Goal: Task Accomplishment & Management: Manage account settings

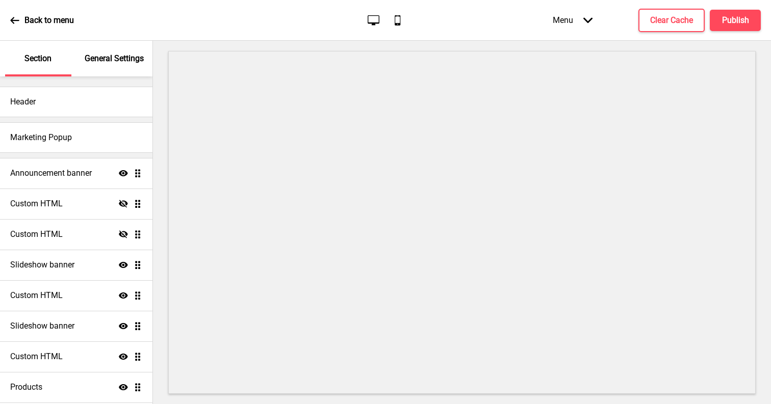
click at [593, 21] on div "Menu Arrow down" at bounding box center [572, 20] width 60 height 30
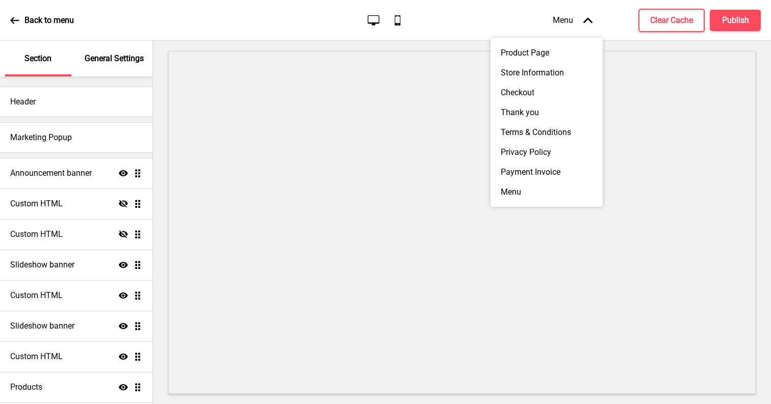
click at [593, 21] on div "Menu Arrow up" at bounding box center [572, 20] width 60 height 30
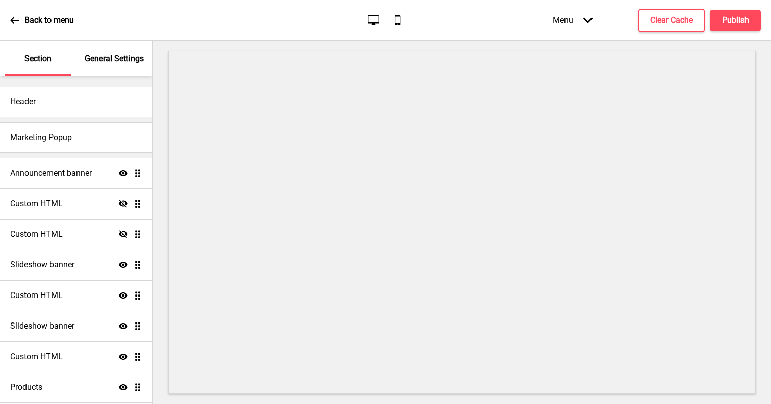
click at [124, 65] on div "General Settings" at bounding box center [115, 59] width 66 height 36
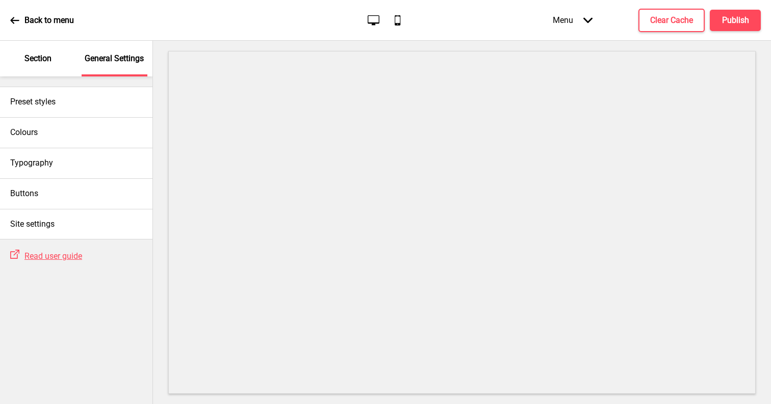
click at [125, 65] on div "General Settings" at bounding box center [115, 59] width 66 height 36
click at [10, 70] on div "Section" at bounding box center [38, 59] width 66 height 36
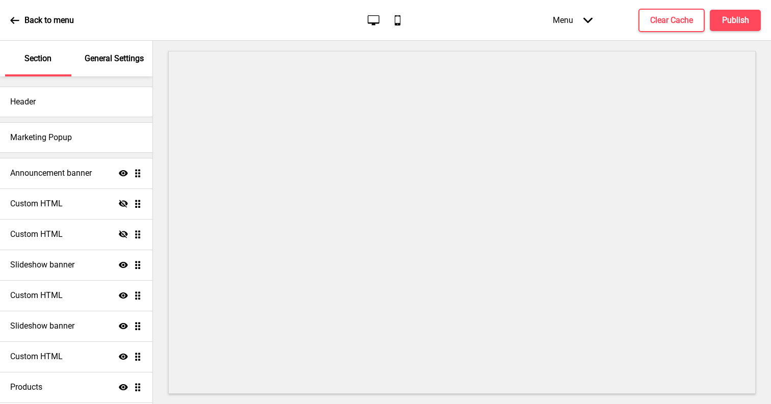
click at [10, 70] on div "Section" at bounding box center [38, 59] width 66 height 36
click at [17, 24] on icon at bounding box center [14, 20] width 9 height 9
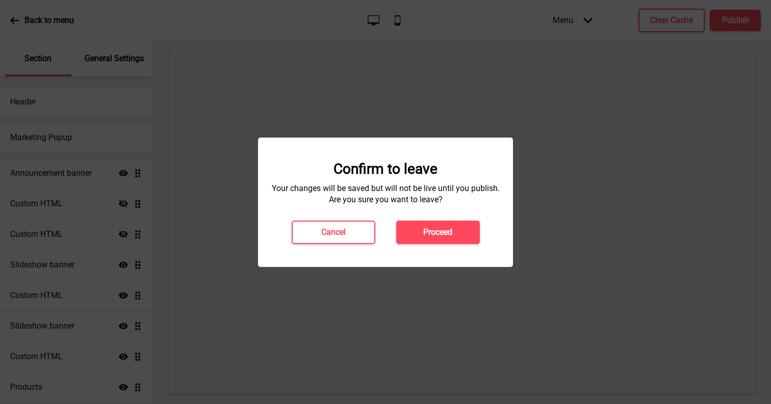
click at [405, 105] on div at bounding box center [385, 202] width 771 height 404
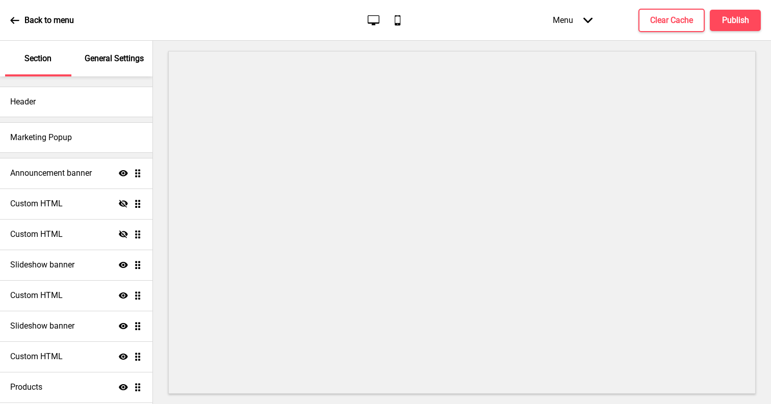
click at [593, 10] on div "Menu Arrow down" at bounding box center [572, 20] width 60 height 30
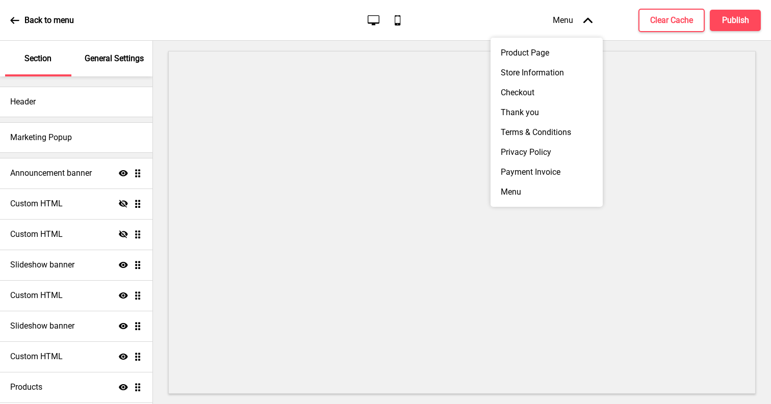
click at [593, 10] on div "Menu Arrow up" at bounding box center [572, 20] width 60 height 30
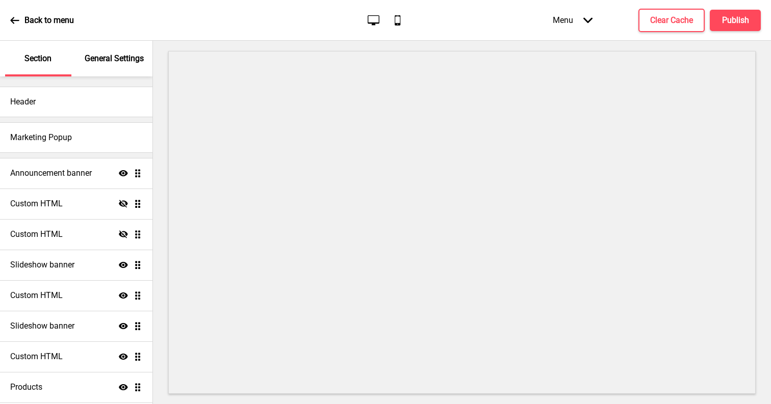
click at [593, 10] on div "Menu Arrow down" at bounding box center [572, 20] width 60 height 30
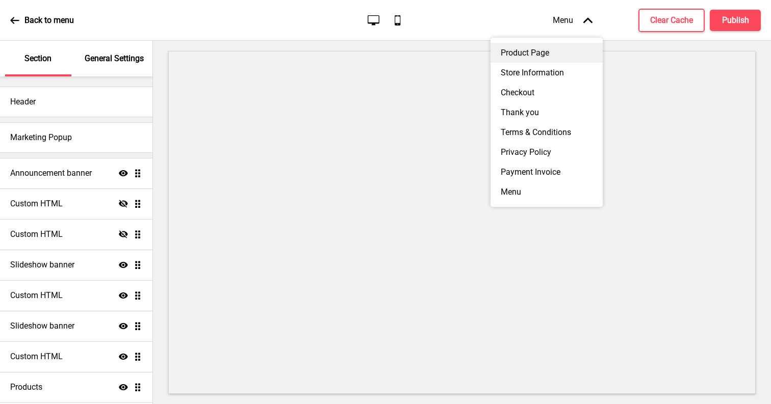
click at [580, 52] on div "Product Page" at bounding box center [546, 53] width 112 height 20
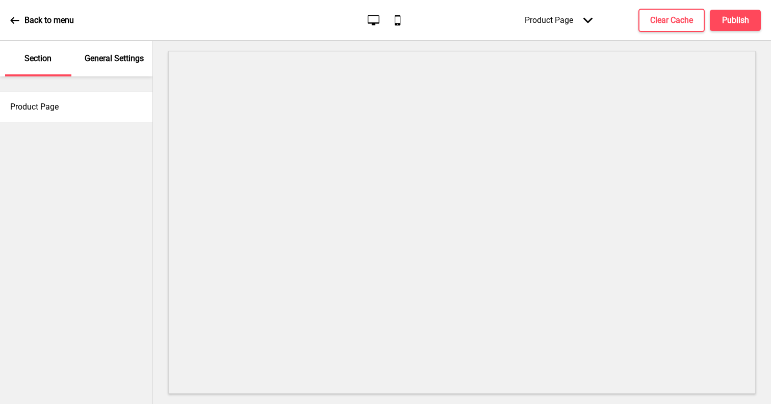
click at [586, 24] on icon "Arrow down" at bounding box center [587, 20] width 9 height 9
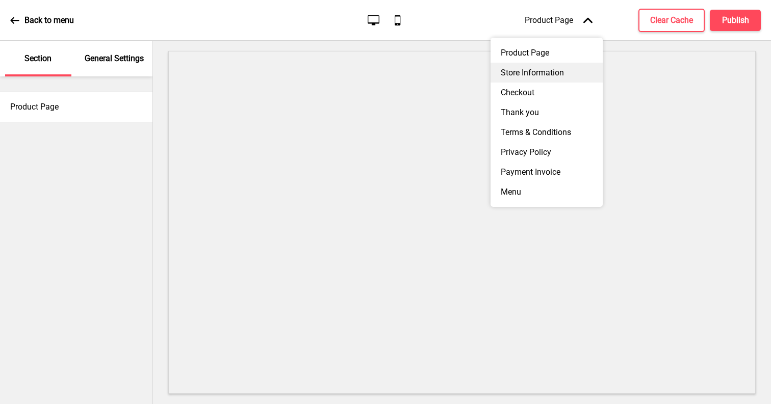
click at [576, 68] on div "Store Information" at bounding box center [546, 73] width 112 height 20
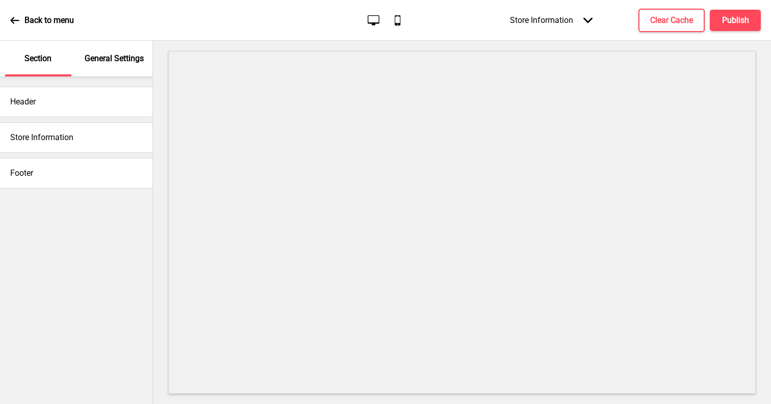
click at [572, 26] on div "Store Information Arrow down" at bounding box center [551, 20] width 103 height 30
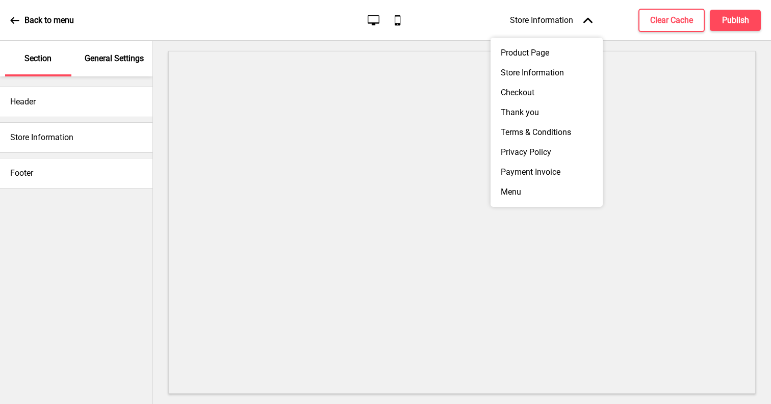
click at [59, 40] on div "Back to menu Desktop Mobile Store Information Arrow up Product Page Store Infor…" at bounding box center [385, 20] width 771 height 41
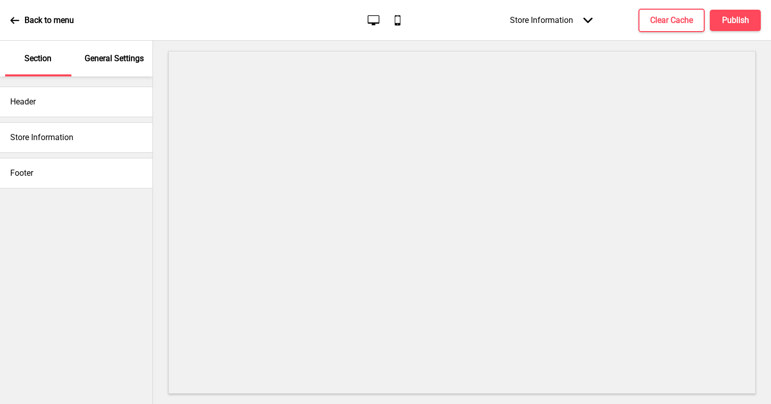
click at [59, 24] on p "Back to menu" at bounding box center [48, 20] width 49 height 11
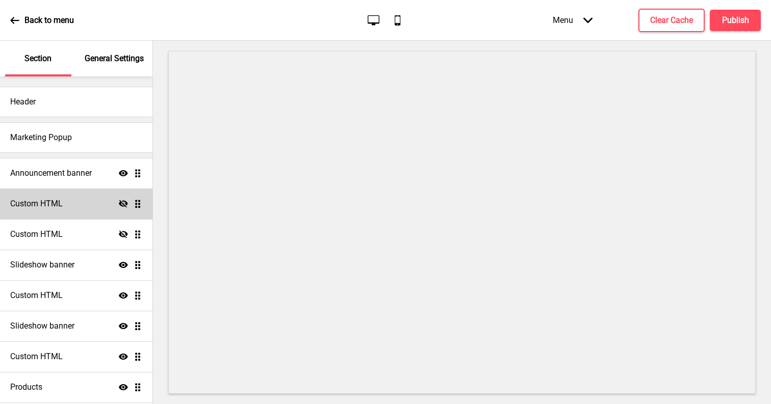
click at [79, 204] on div "Custom HTML Hide Drag" at bounding box center [76, 204] width 152 height 31
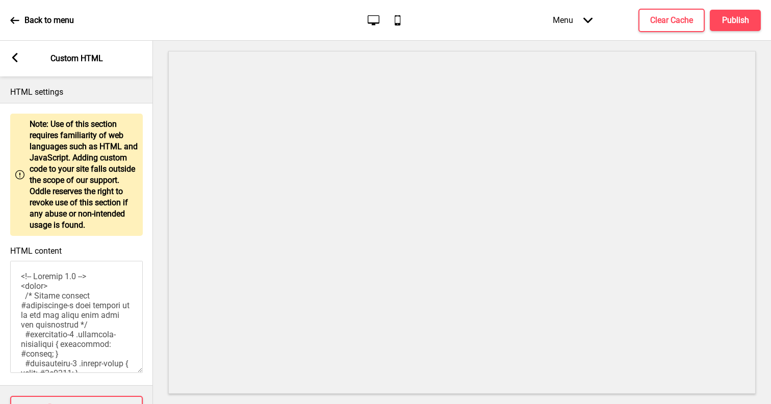
click at [64, 325] on textarea "HTML content" at bounding box center [76, 317] width 133 height 112
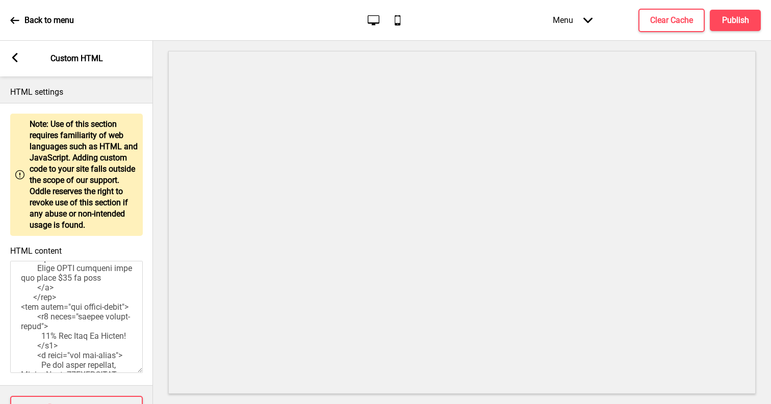
scroll to position [335, 0]
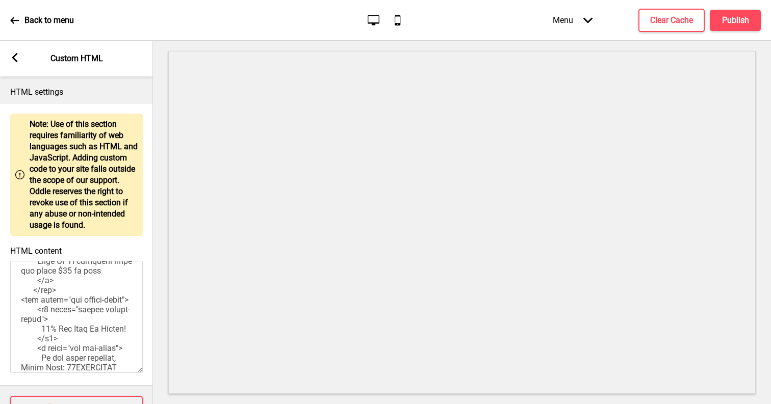
click at [21, 48] on div "Arrow left Custom HTML" at bounding box center [76, 59] width 153 height 36
click at [18, 54] on rect at bounding box center [14, 57] width 9 height 9
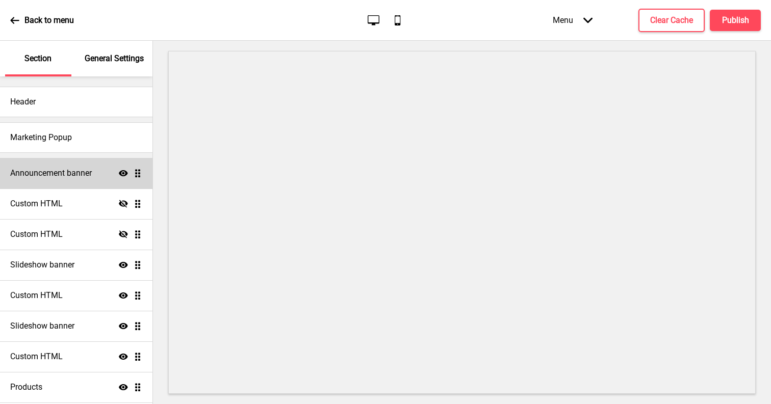
click at [64, 173] on h4 "Announcement banner" at bounding box center [51, 173] width 82 height 11
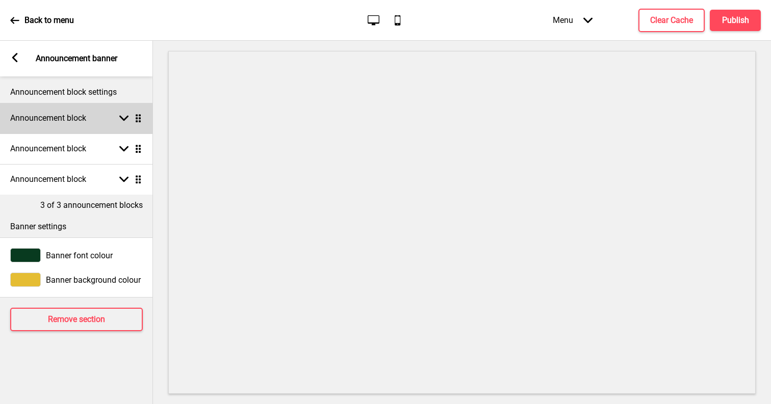
click at [98, 122] on div "Announcement block Arrow down Drag" at bounding box center [76, 118] width 153 height 31
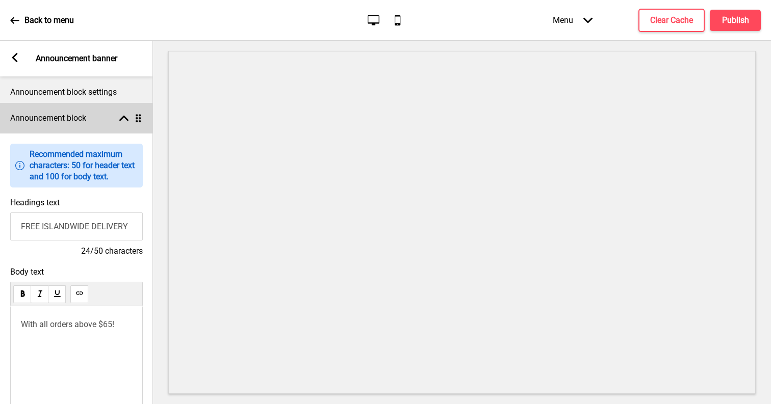
click at [98, 121] on div "Announcement block Arrow up Drag" at bounding box center [76, 118] width 153 height 31
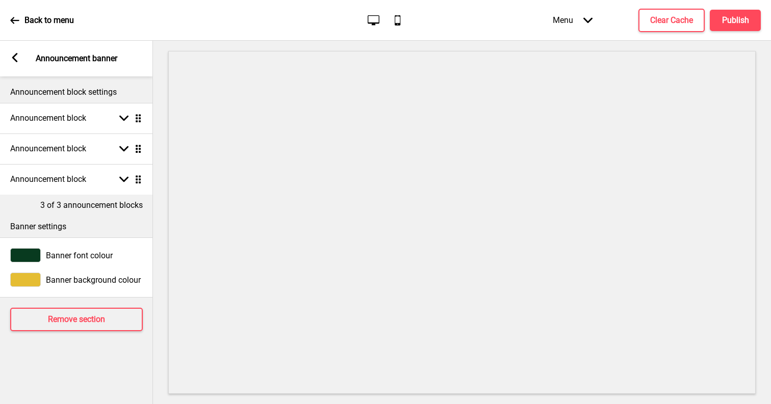
click at [32, 257] on div at bounding box center [25, 255] width 31 height 14
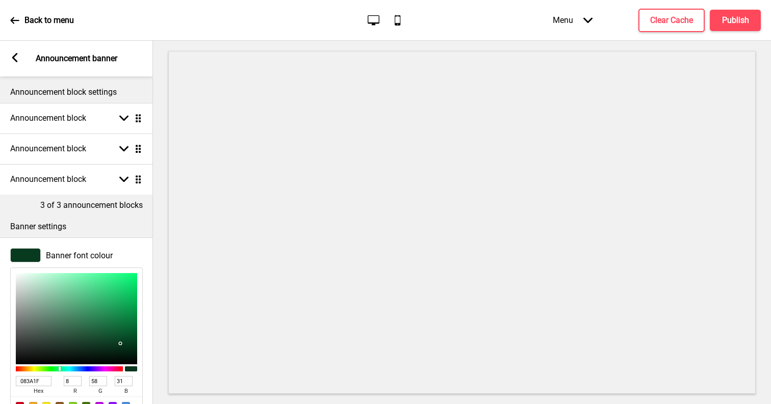
type input "7AB595"
type input "122"
type input "181"
type input "149"
type input "79B394"
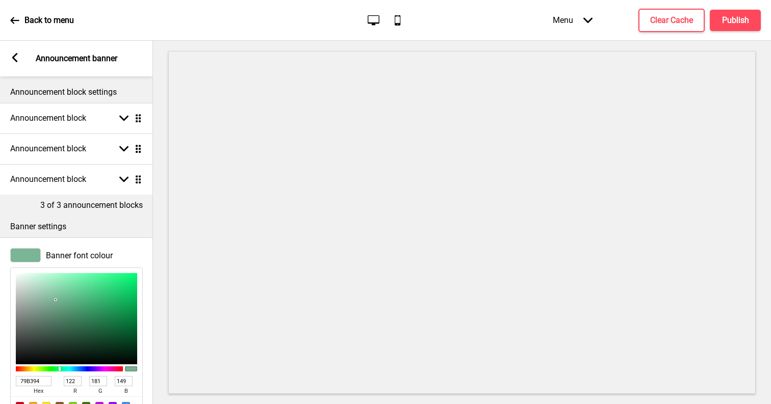
type input "121"
type input "179"
type input "148"
type input "78B293"
type input "120"
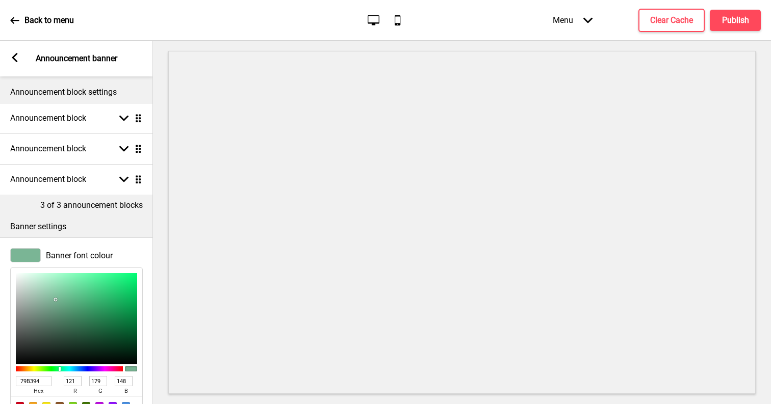
type input "178"
type input "147"
type input "76AF90"
type input "118"
type input "175"
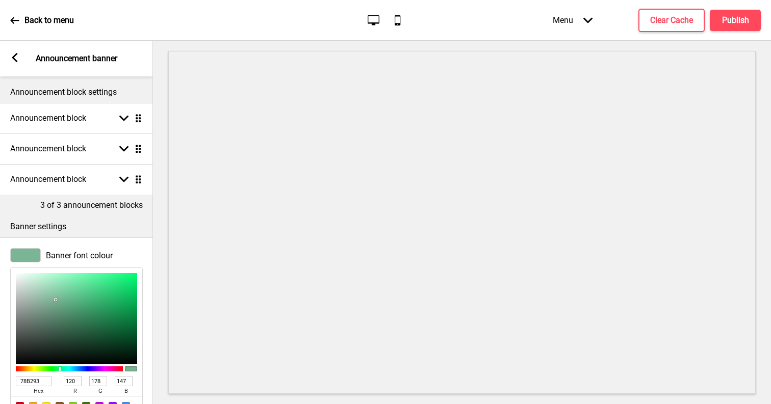
type input "144"
type input "75AE8F"
type input "117"
type input "174"
type input "143"
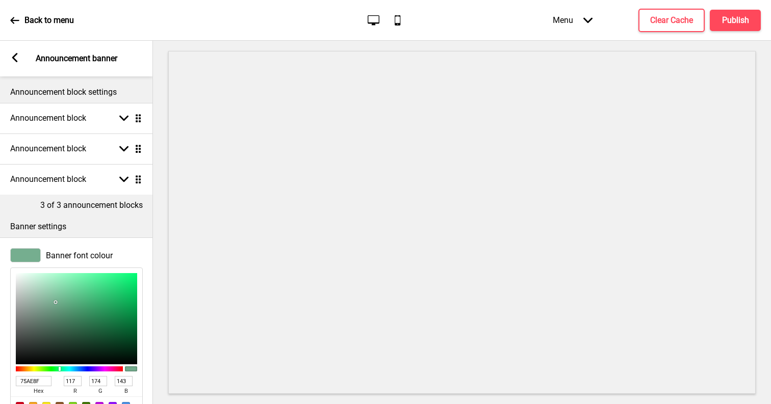
click at [56, 302] on div at bounding box center [76, 318] width 121 height 91
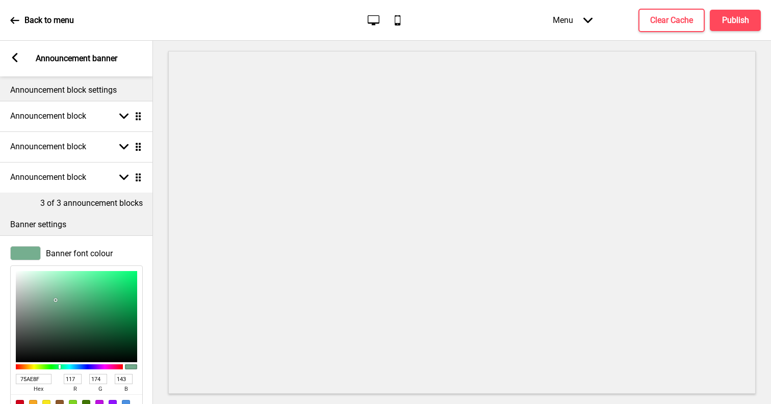
scroll to position [0, 0]
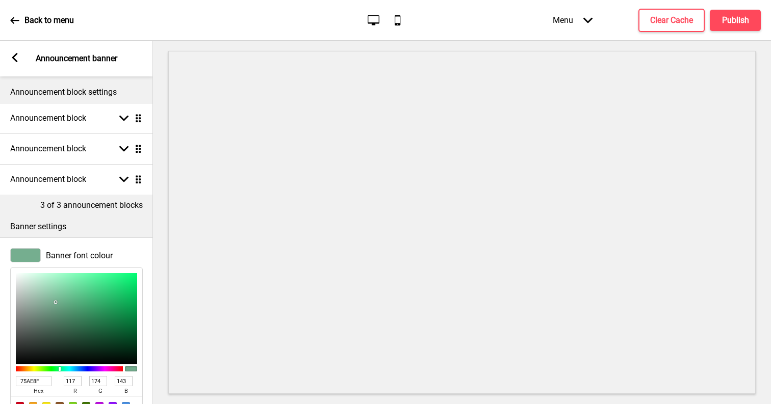
click at [44, 20] on p "Back to menu" at bounding box center [48, 20] width 49 height 11
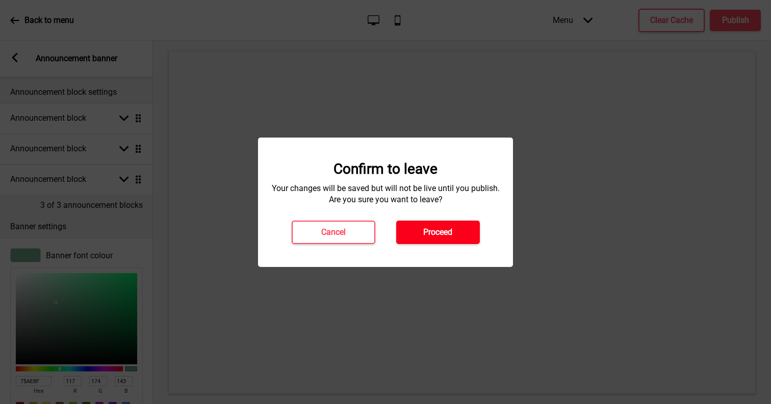
click at [438, 227] on h4 "Proceed" at bounding box center [437, 232] width 29 height 11
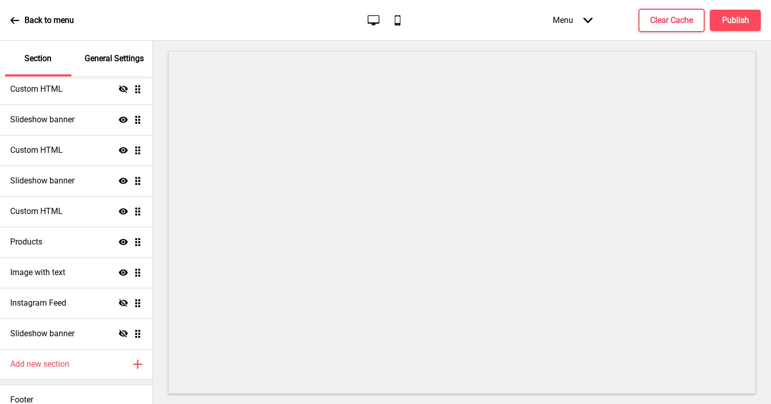
scroll to position [156, 0]
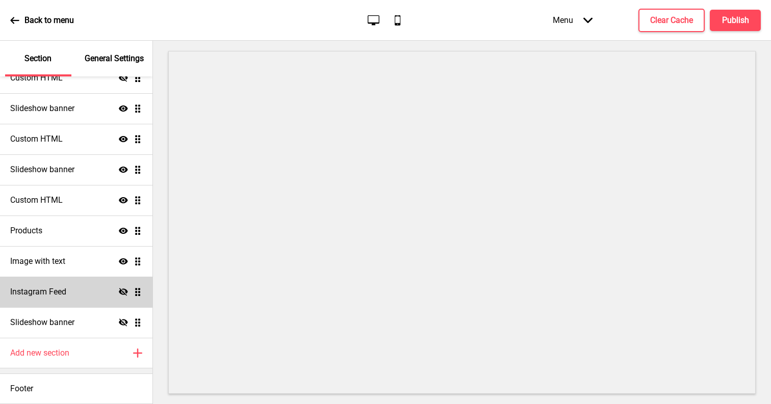
click at [88, 284] on div "Instagram Feed Hide Drag" at bounding box center [76, 292] width 152 height 31
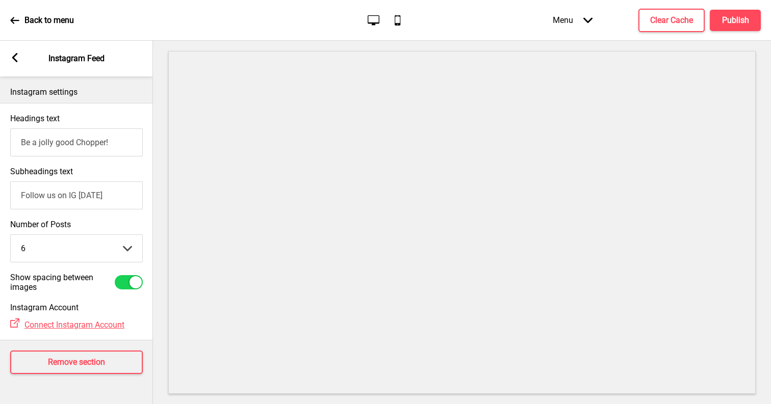
click at [26, 60] on div "Arrow left Instagram Feed" at bounding box center [76, 59] width 153 height 36
click at [19, 51] on div "Arrow left Instagram Feed" at bounding box center [76, 59] width 153 height 36
click at [13, 56] on rect at bounding box center [14, 57] width 9 height 9
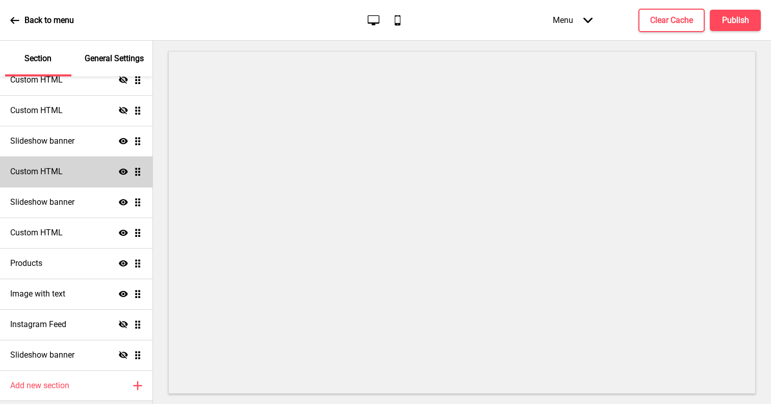
scroll to position [0, 0]
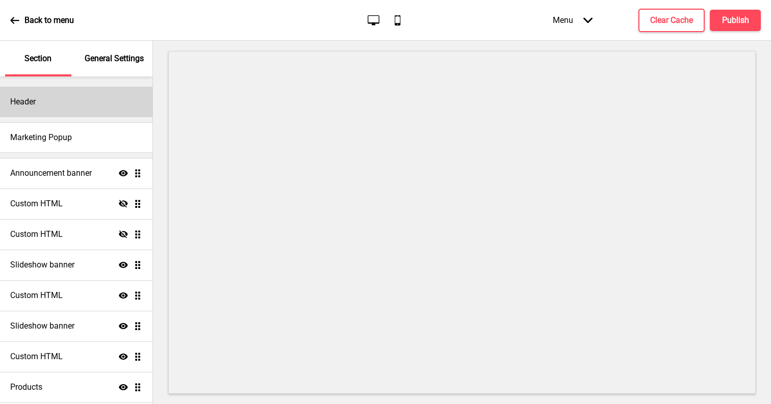
click at [47, 110] on div "Header" at bounding box center [76, 102] width 152 height 31
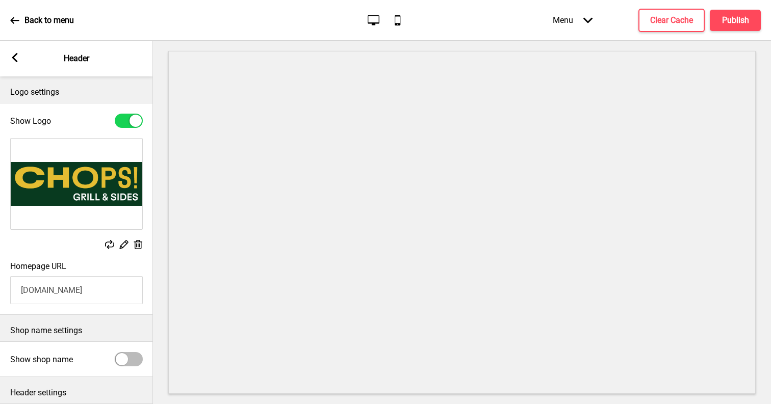
click at [15, 57] on rect at bounding box center [14, 57] width 9 height 9
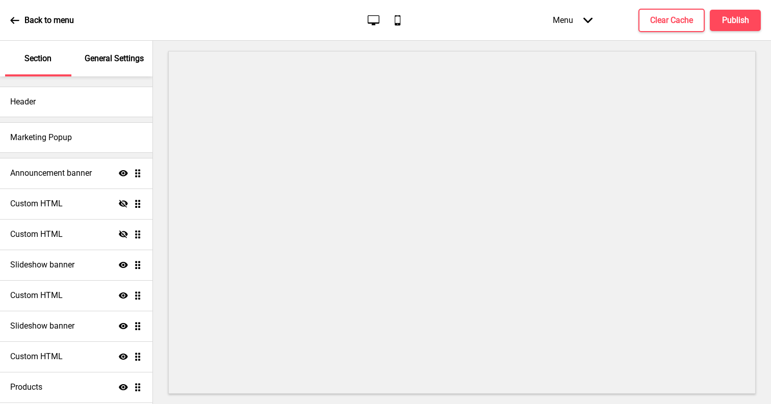
click at [82, 57] on div "General Settings" at bounding box center [115, 59] width 66 height 36
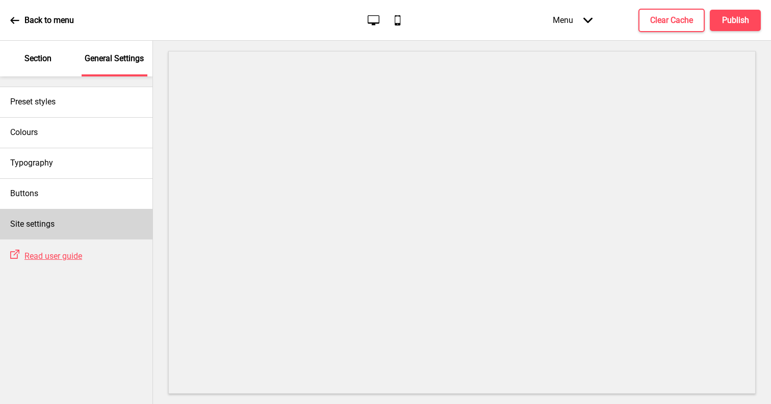
click at [54, 229] on h4 "Site settings" at bounding box center [32, 224] width 44 height 11
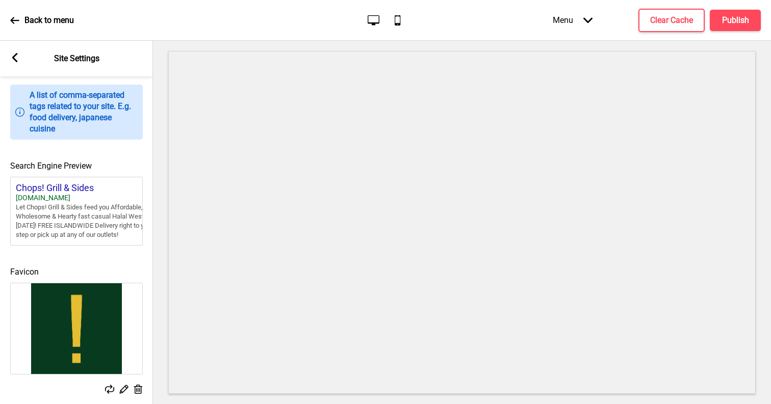
scroll to position [406, 0]
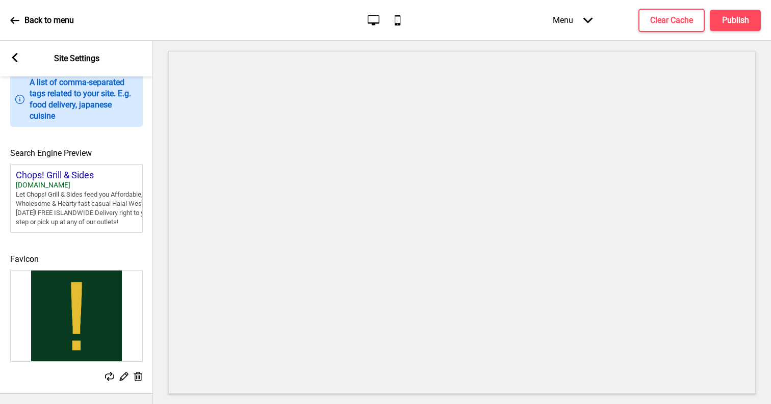
click at [17, 51] on div "Arrow left Site Settings" at bounding box center [76, 59] width 153 height 36
click at [18, 60] on rect at bounding box center [14, 57] width 9 height 9
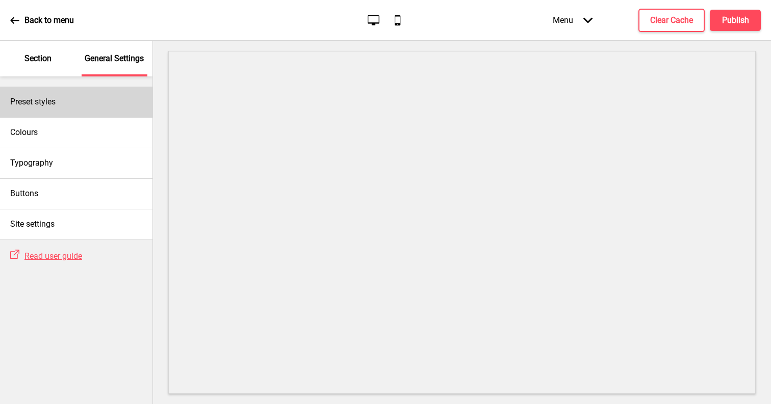
click at [31, 96] on h4 "Preset styles" at bounding box center [32, 101] width 45 height 11
select select "Custom"
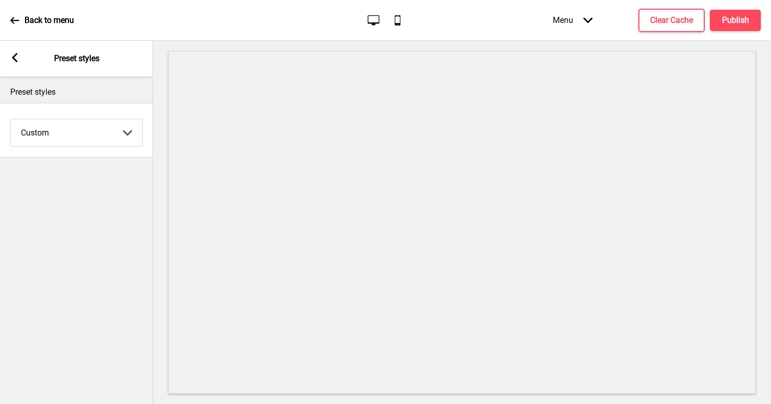
click at [41, 131] on select "Coffee Contrast Dark Earth Marine Minimalist Modern Oddle Pastel Yellow Fruits …" at bounding box center [77, 132] width 132 height 27
click at [22, 63] on div "Arrow left Preset styles" at bounding box center [76, 59] width 153 height 36
click at [15, 58] on rect at bounding box center [14, 57] width 9 height 9
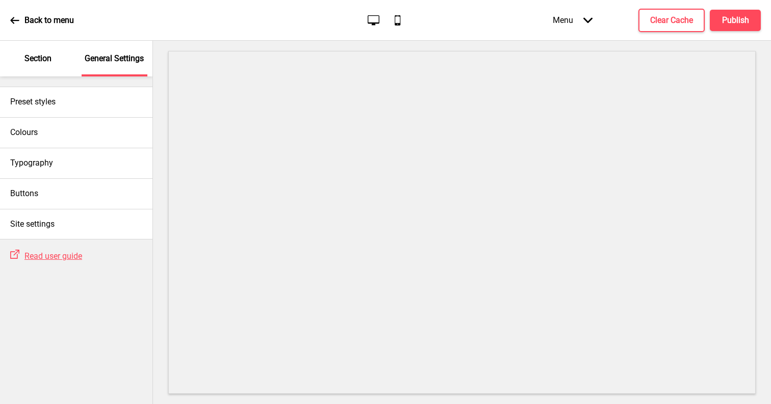
click at [589, 20] on icon at bounding box center [587, 20] width 9 height 6
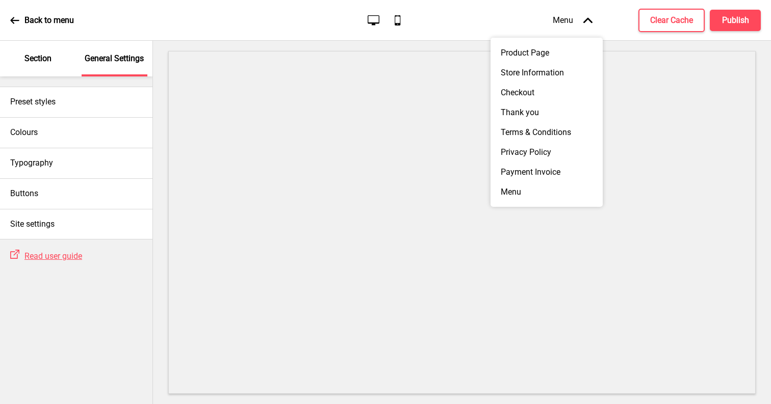
click at [589, 20] on icon at bounding box center [587, 20] width 9 height 6
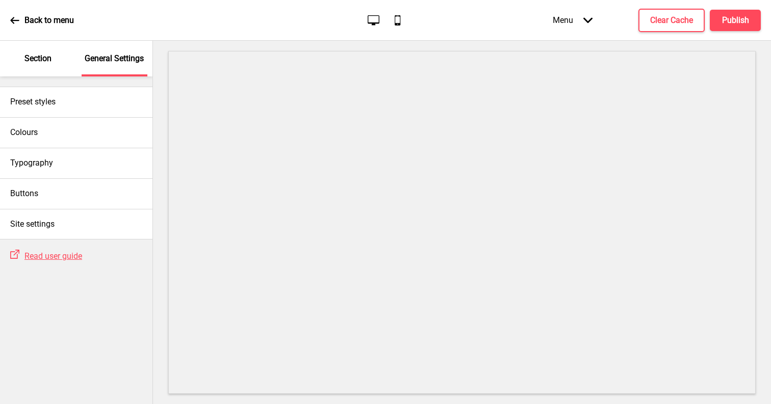
click at [360, 27] on div "Back to menu Desktop Mobile Menu Arrow down Product Page Store Information Chec…" at bounding box center [385, 20] width 771 height 41
click at [370, 27] on icon "Desktop" at bounding box center [374, 20] width 14 height 14
click at [405, 20] on div "Desktop Mobile" at bounding box center [385, 20] width 48 height 14
click at [401, 20] on icon "Mobile" at bounding box center [397, 20] width 14 height 14
click at [381, 18] on div "Desktop Mobile" at bounding box center [385, 20] width 48 height 14
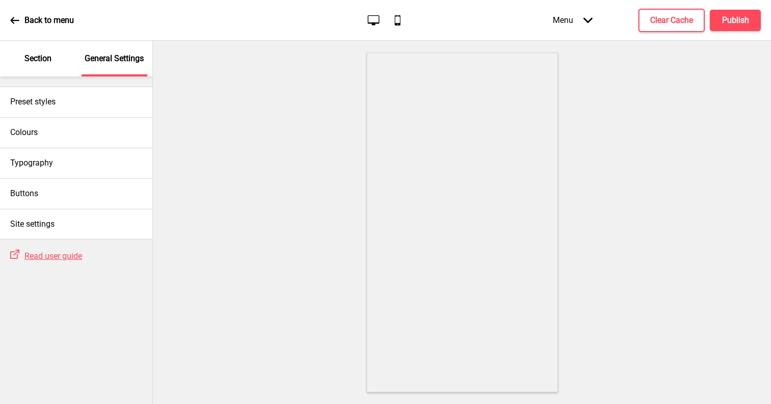
click at [371, 17] on icon "Desktop" at bounding box center [374, 20] width 14 height 14
click at [64, 20] on p "Back to menu" at bounding box center [48, 20] width 49 height 11
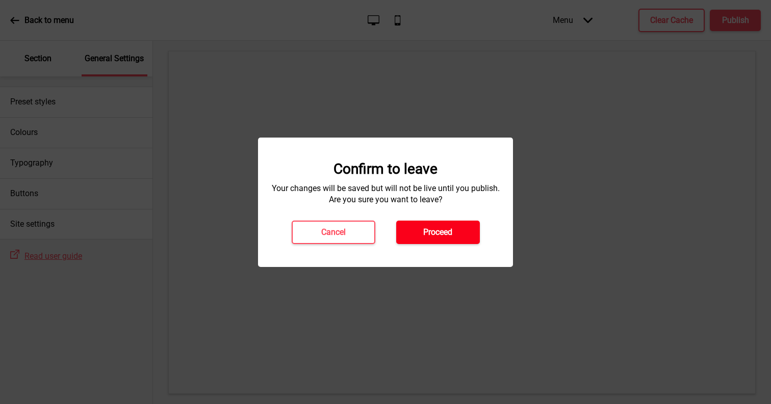
click at [418, 227] on button "Proceed" at bounding box center [438, 232] width 84 height 23
